Goal: Find specific fact: Find specific fact

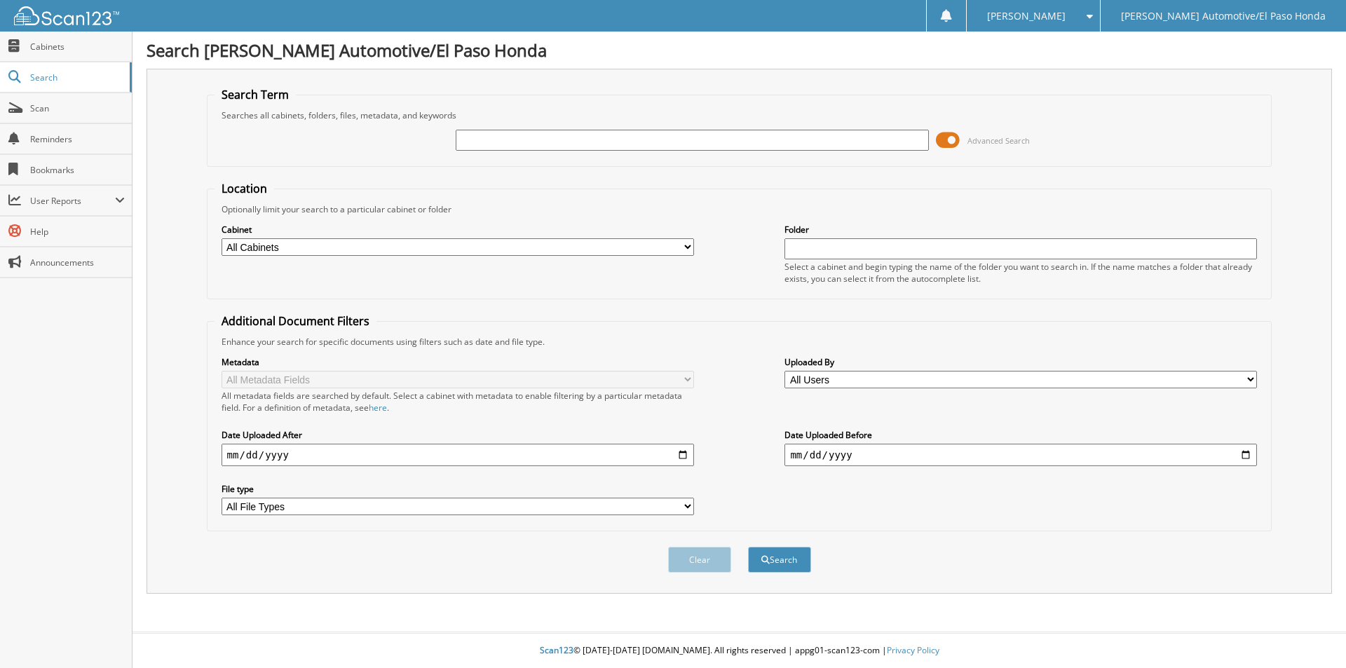
click at [598, 140] on input "text" at bounding box center [692, 140] width 473 height 21
type input "94839a"
click at [748, 547] on button "Search" at bounding box center [779, 560] width 63 height 26
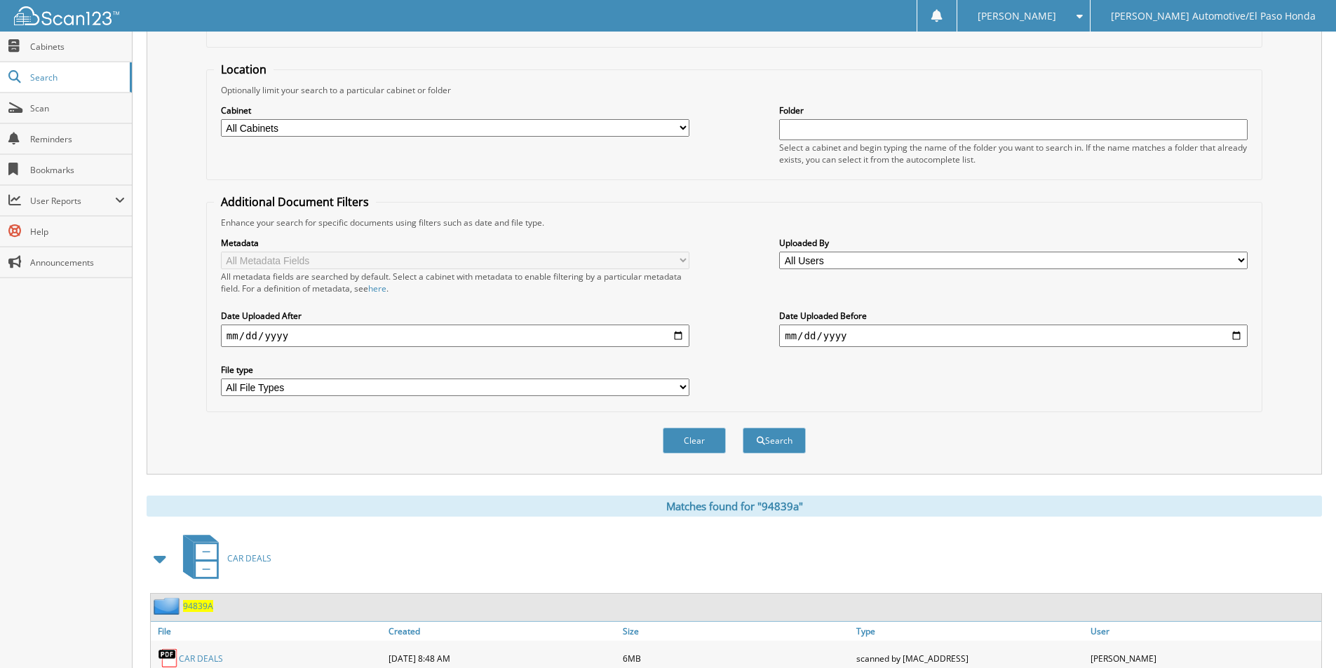
scroll to position [194, 0]
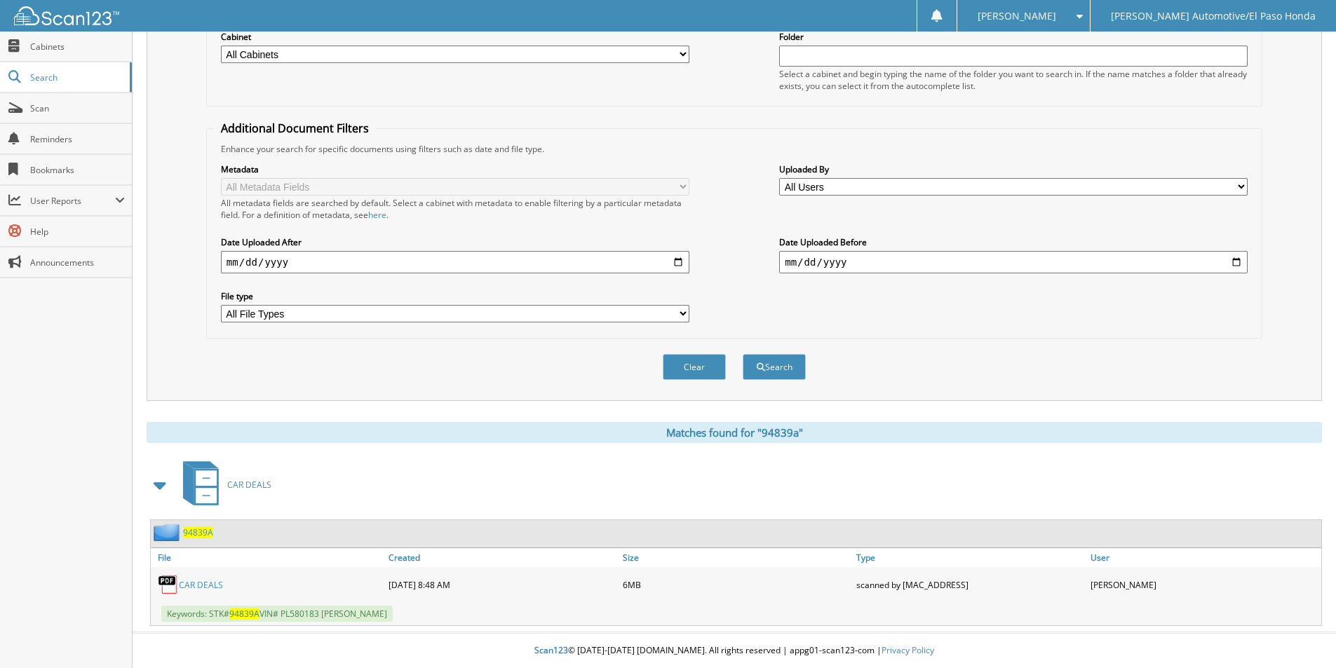
click at [193, 536] on span "94839A" at bounding box center [198, 533] width 30 height 12
